Goal: Task Accomplishment & Management: Use online tool/utility

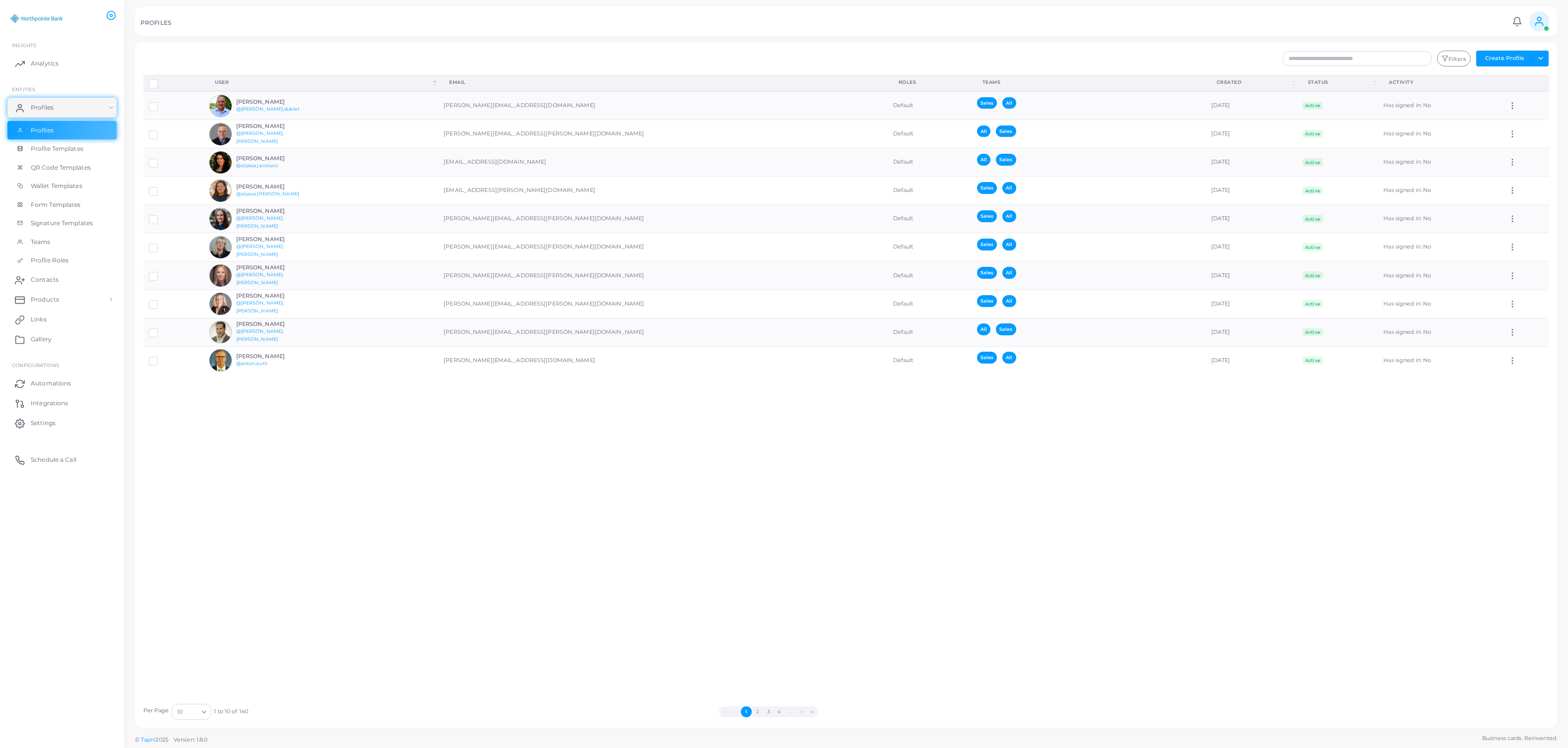
click at [1094, 665] on div "Disconnect Profiles Delete Profile Show Selections Download QRs User (Click to …" at bounding box center [846, 387] width 1417 height 624
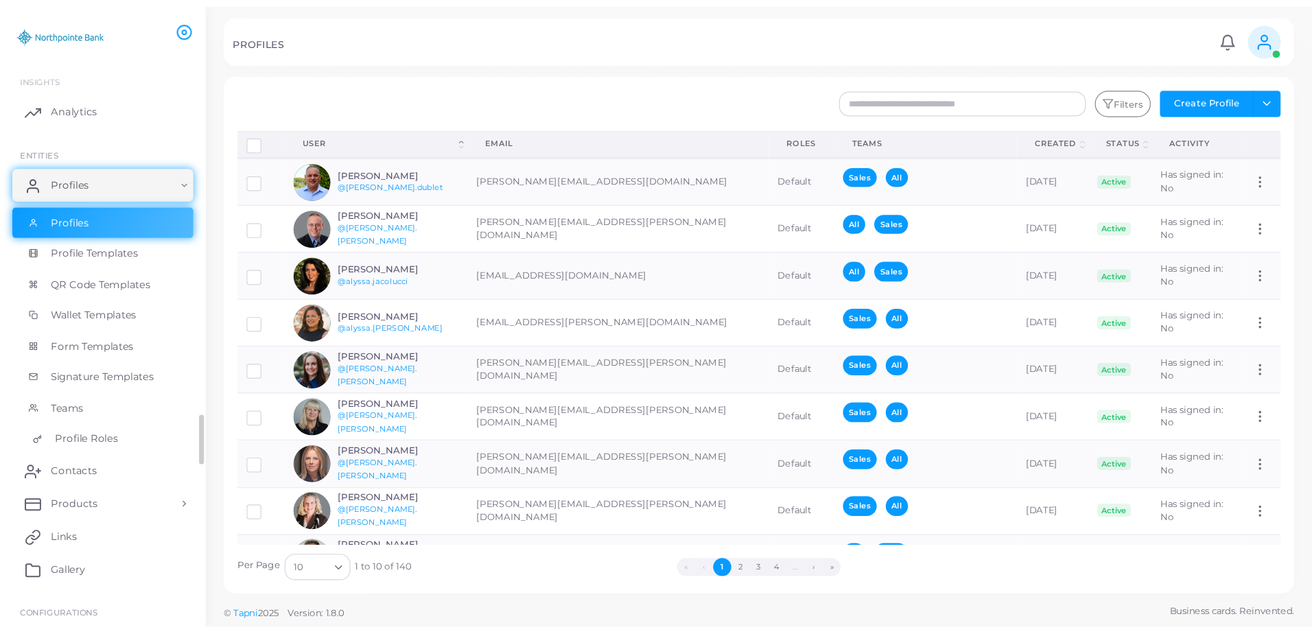
scroll to position [69, 0]
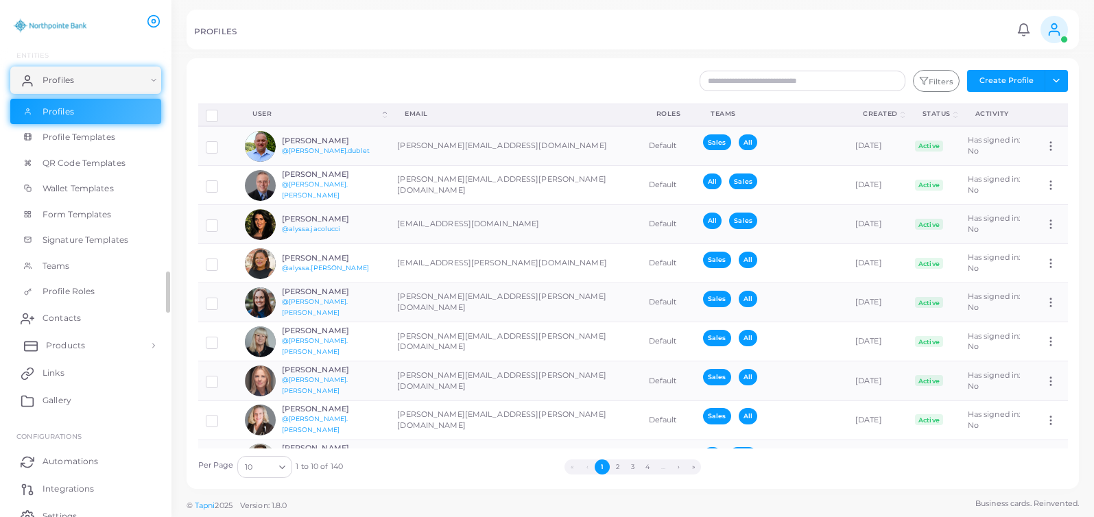
click at [78, 344] on span "Products" at bounding box center [65, 346] width 39 height 12
click at [78, 402] on span "Print templates" at bounding box center [79, 403] width 66 height 12
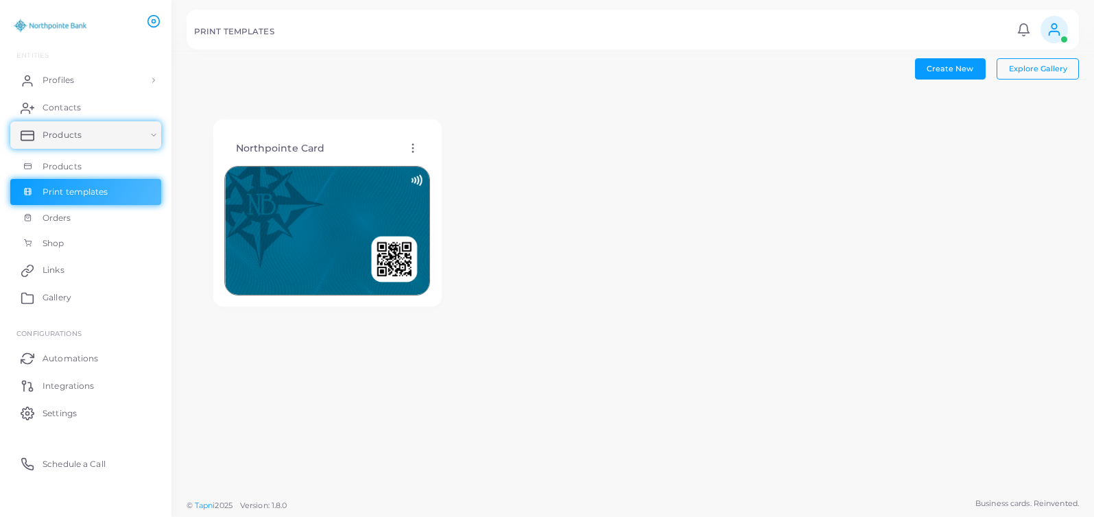
click at [413, 152] on circle at bounding box center [412, 152] width 1 height 1
click at [467, 167] on span "Edit Template" at bounding box center [468, 169] width 52 height 11
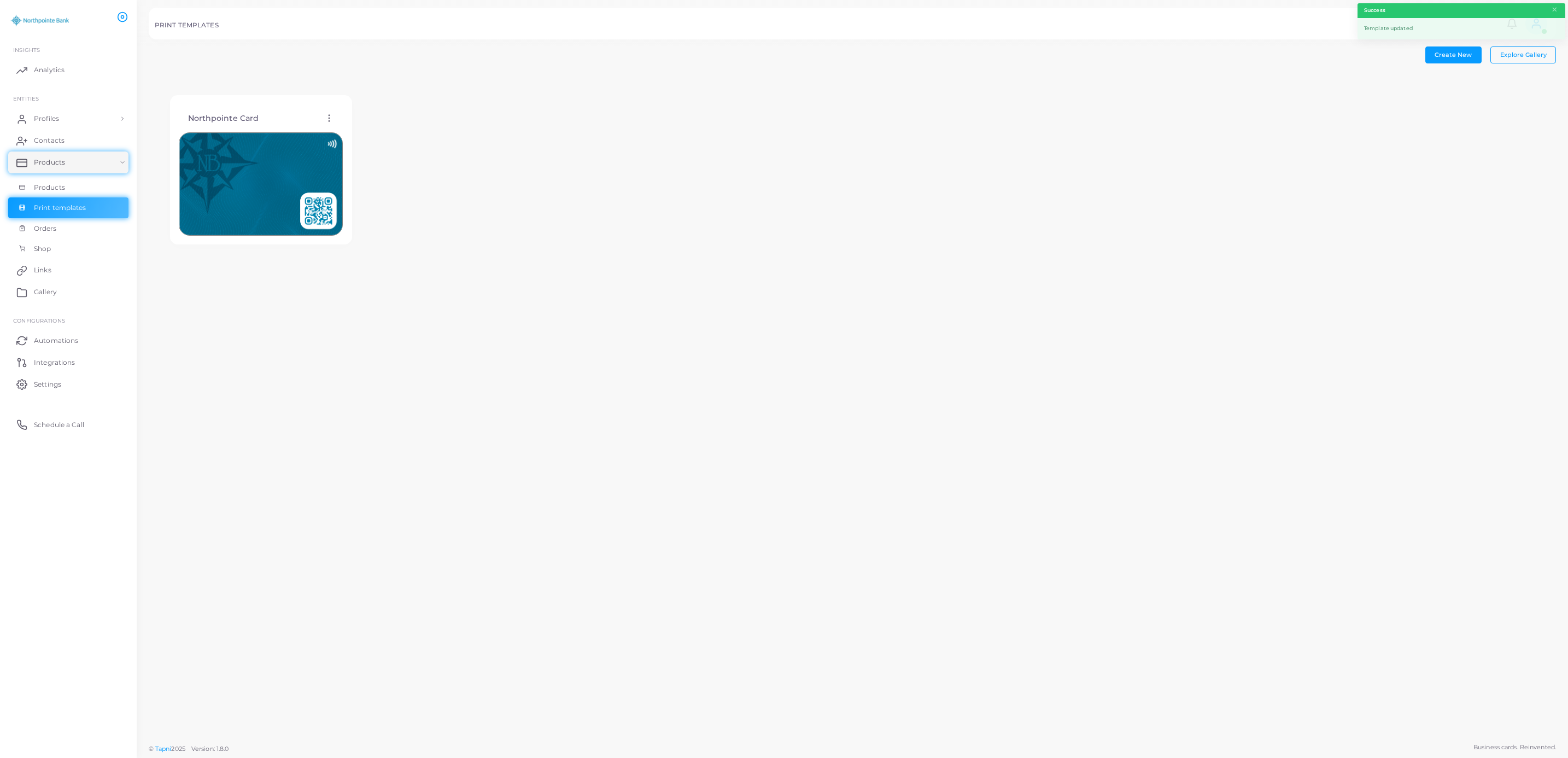
click at [327, 113] on icon at bounding box center [329, 118] width 10 height 10
click at [358, 128] on span "Edit Template" at bounding box center [370, 127] width 41 height 9
